Goal: Information Seeking & Learning: Learn about a topic

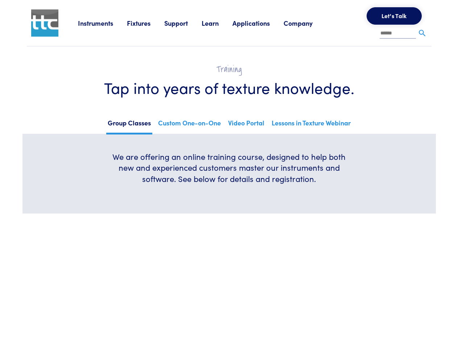
click at [229, 174] on h6 "We are offering an online training course, designed to help both new and experi…" at bounding box center [229, 167] width 244 height 33
click at [103, 23] on link "Instruments" at bounding box center [102, 22] width 49 height 9
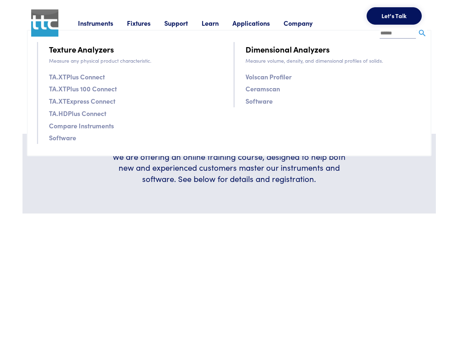
click at [147, 23] on link "Fixtures" at bounding box center [145, 22] width 37 height 9
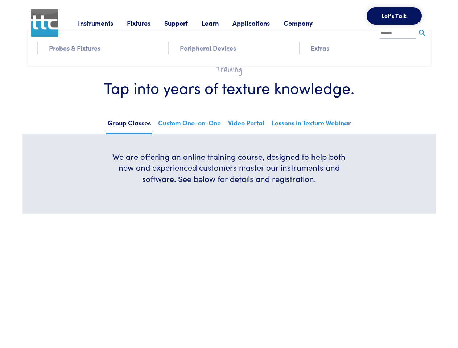
click at [184, 23] on link "Support" at bounding box center [182, 22] width 37 height 9
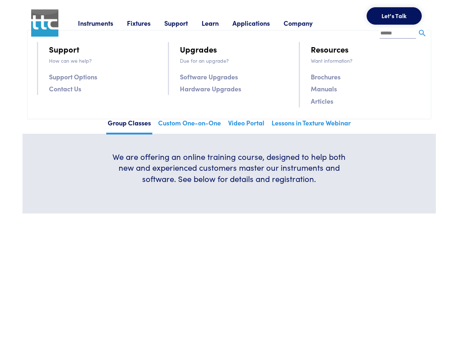
click at [219, 23] on link "Learn" at bounding box center [217, 22] width 31 height 9
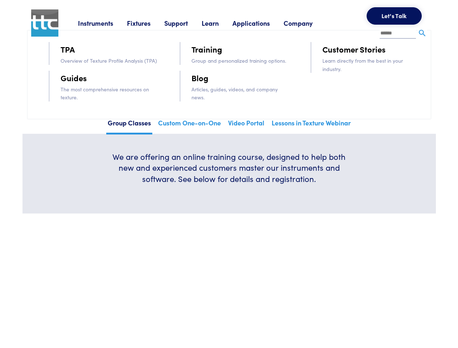
click at [261, 23] on link "Applications" at bounding box center [257, 22] width 51 height 9
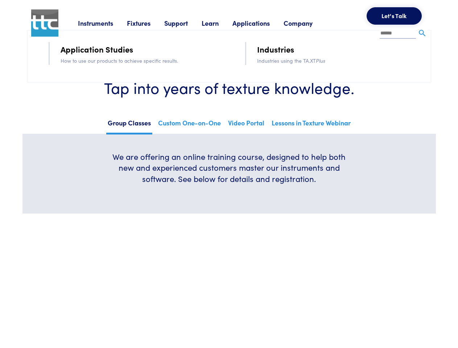
click at [308, 23] on link "Company" at bounding box center [305, 22] width 43 height 9
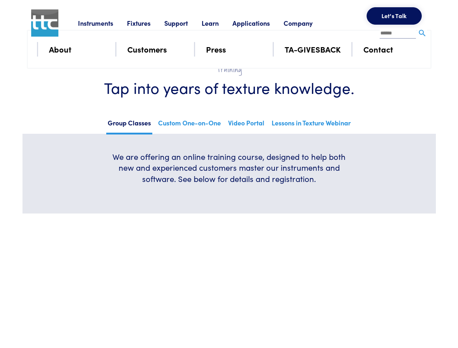
click at [394, 16] on button "Let's Talk" at bounding box center [394, 15] width 55 height 17
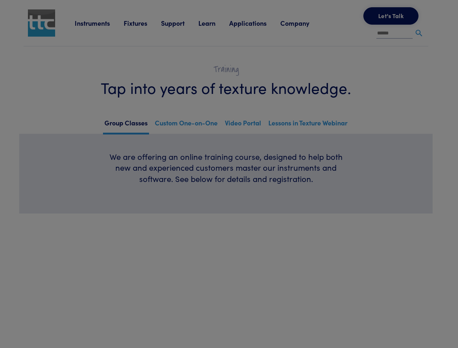
click at [0, 0] on div "**********" at bounding box center [0, 0] width 0 height 0
